Goal: Check status: Check status

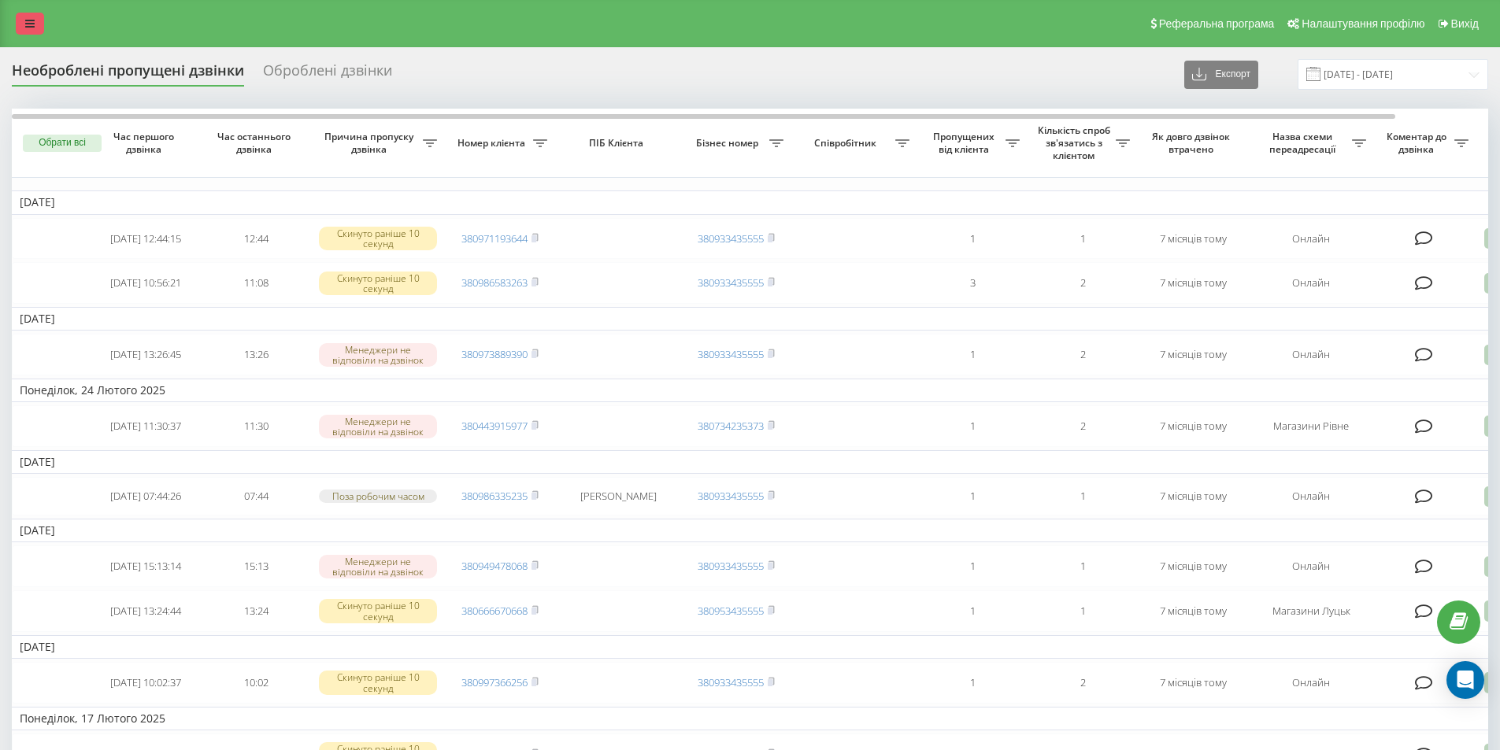
click at [28, 21] on icon at bounding box center [29, 23] width 9 height 11
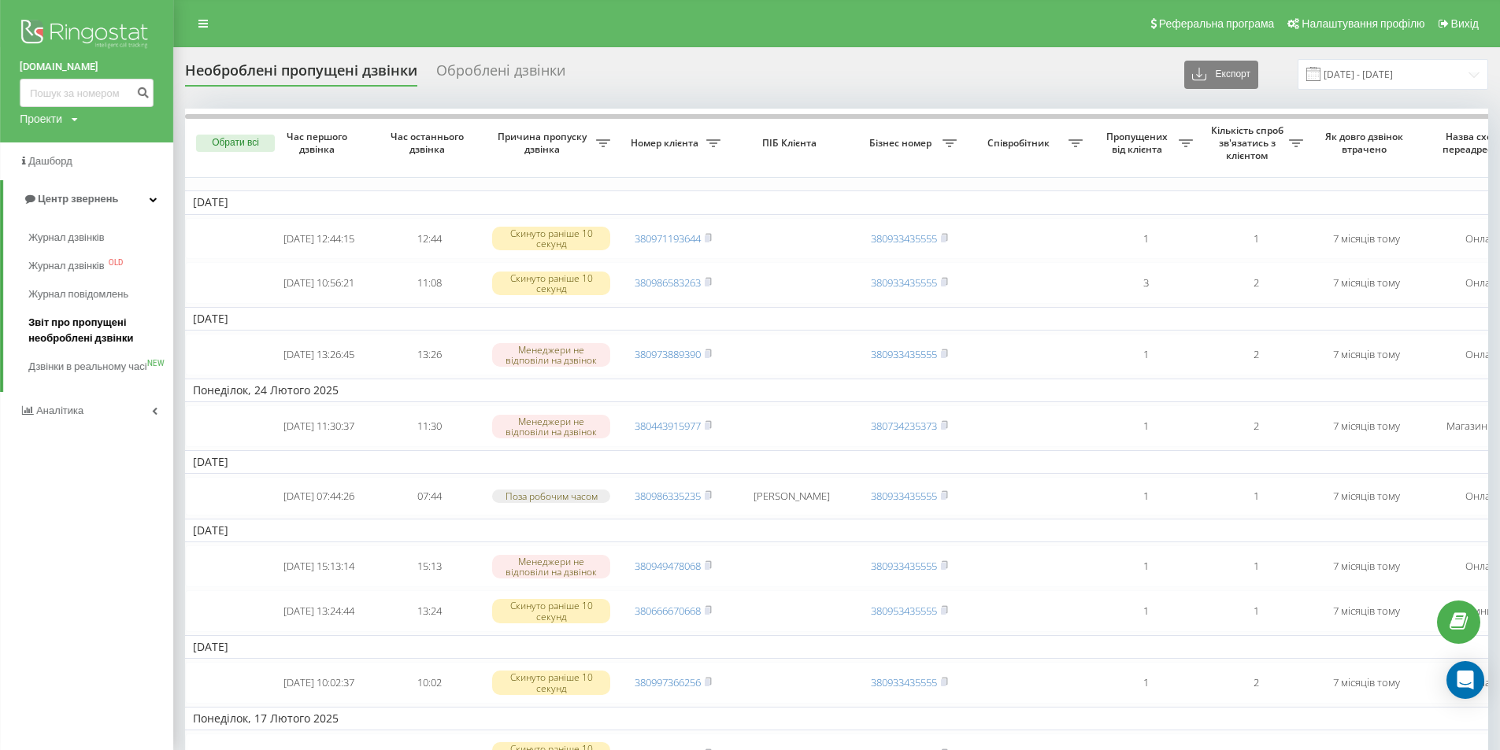
click at [67, 329] on span "Звіт про пропущені необроблені дзвінки" at bounding box center [96, 330] width 137 height 31
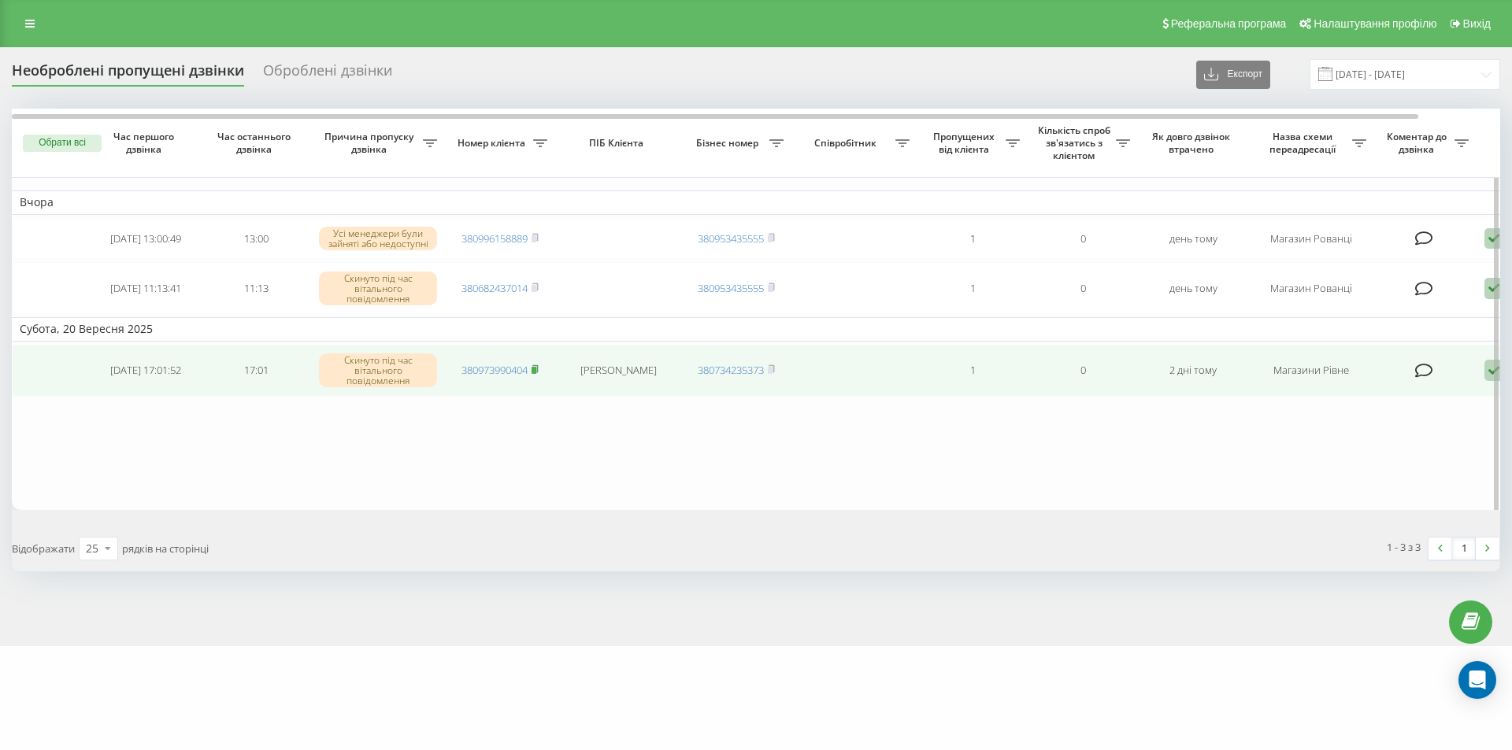
click at [536, 374] on rect at bounding box center [533, 370] width 5 height 7
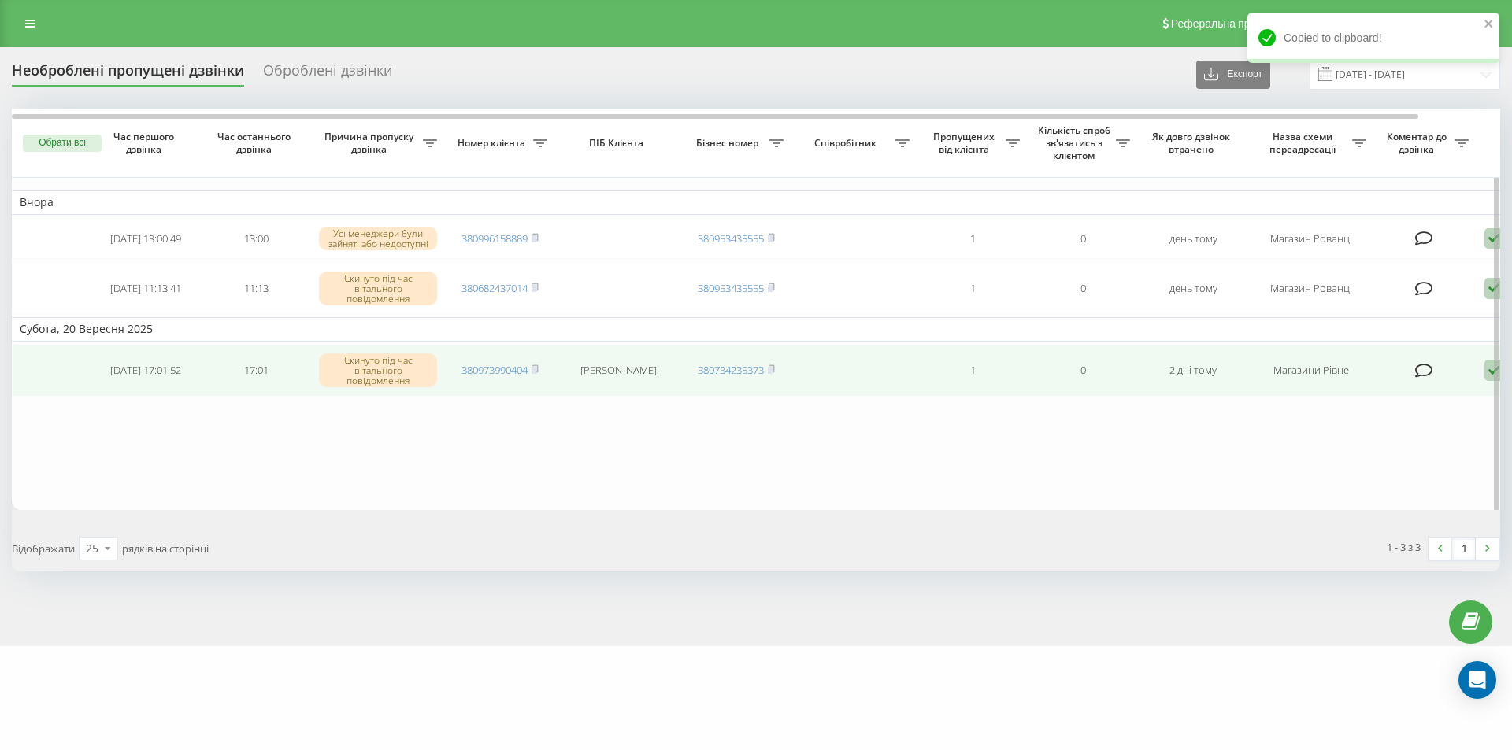
click at [541, 368] on td "380973990404" at bounding box center [500, 371] width 110 height 52
click at [538, 369] on icon at bounding box center [535, 368] width 6 height 7
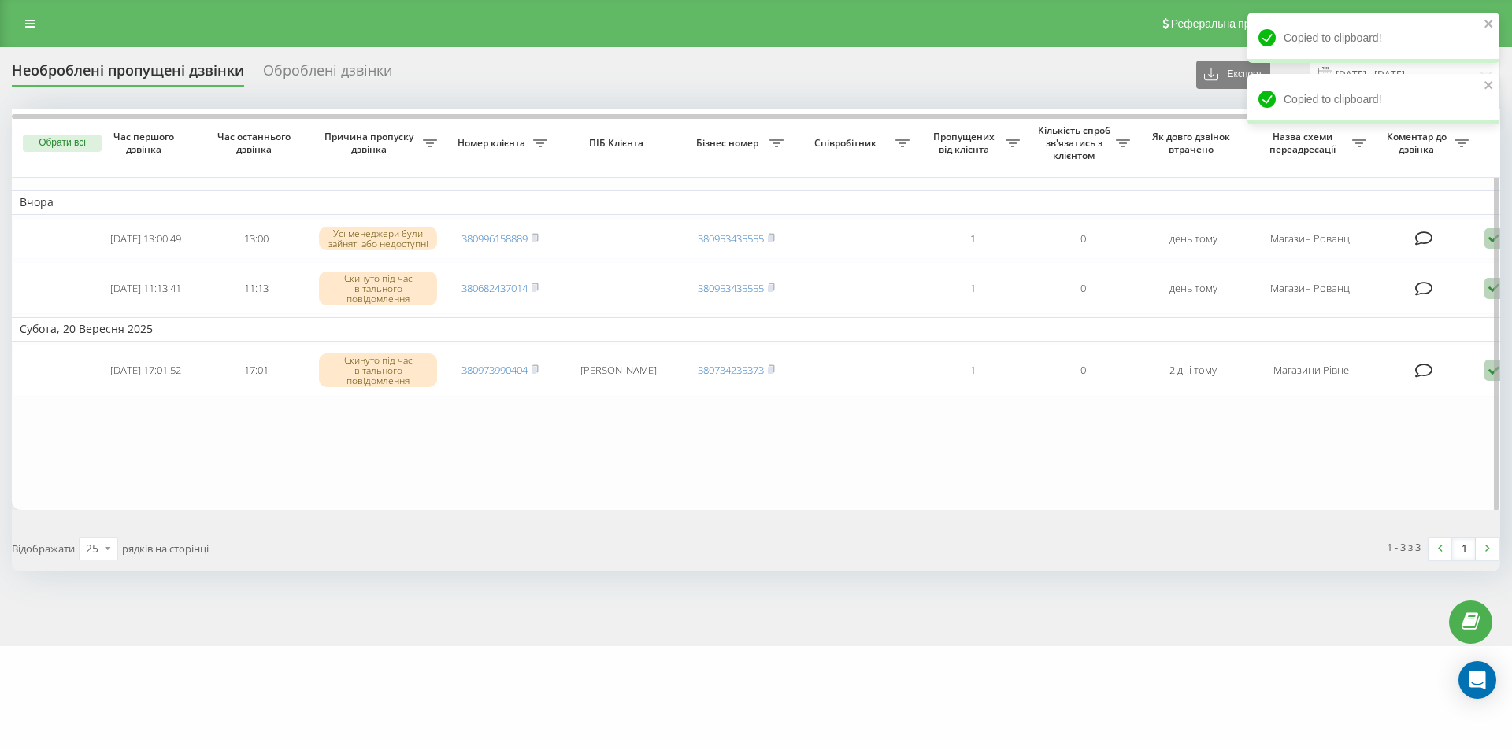
click at [347, 487] on table "Вчора [DATE] 13:00:49 13:00 Усі менеджери були зайняті або недоступні 380996158…" at bounding box center [799, 309] width 1575 height 401
